Goal: Information Seeking & Learning: Learn about a topic

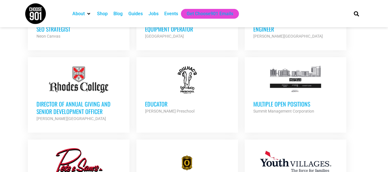
scroll to position [444, 0]
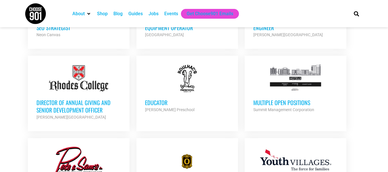
click at [174, 99] on h3 "Educator" at bounding box center [187, 102] width 84 height 7
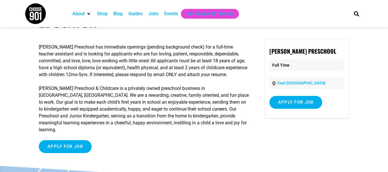
scroll to position [24, 0]
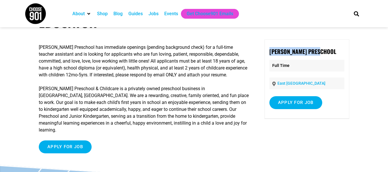
drag, startPoint x: 324, startPoint y: 49, endPoint x: 271, endPoint y: 49, distance: 53.1
click at [271, 49] on strong "[PERSON_NAME] Preschool" at bounding box center [302, 51] width 67 height 9
click at [327, 53] on p "[PERSON_NAME] Preschool" at bounding box center [306, 51] width 75 height 9
drag, startPoint x: 325, startPoint y: 52, endPoint x: 266, endPoint y: 51, distance: 59.2
click at [266, 51] on div "Roulhac's Preschool Full Time East Memphis Apply for job To apply for this job …" at bounding box center [307, 78] width 85 height 79
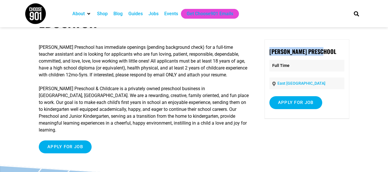
copy strong "[PERSON_NAME] Preschool"
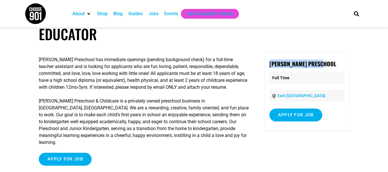
scroll to position [1, 0]
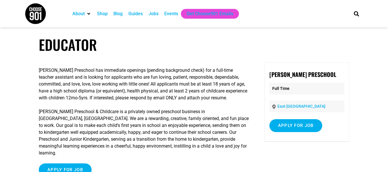
click at [203, 41] on h1 "Educator" at bounding box center [194, 44] width 311 height 17
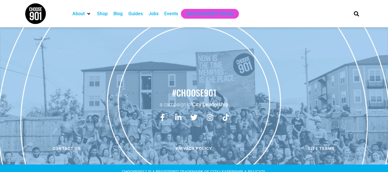
scroll to position [0, 0]
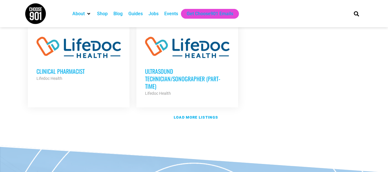
scroll to position [723, 0]
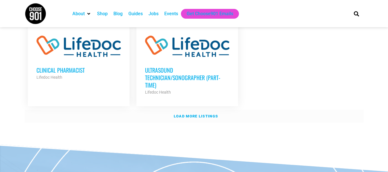
click at [185, 112] on link "Load more listings" at bounding box center [194, 116] width 339 height 13
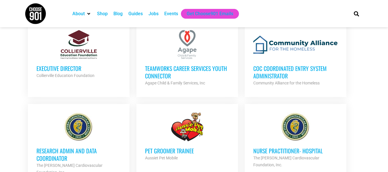
scroll to position [1053, 0]
click at [90, 64] on h3 "Executive Director" at bounding box center [78, 67] width 84 height 7
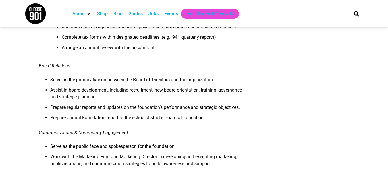
scroll to position [417, 0]
